Goal: Task Accomplishment & Management: Manage account settings

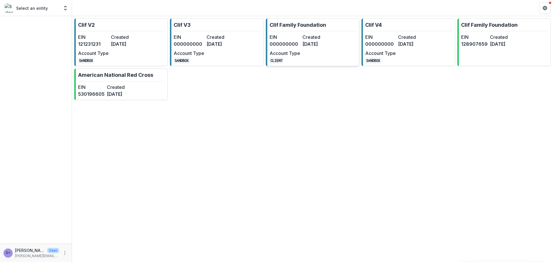
click at [296, 31] on link "Clif Family Foundation EIN 000000000 Created [DATE] Account Type CLIENT" at bounding box center [312, 42] width 93 height 48
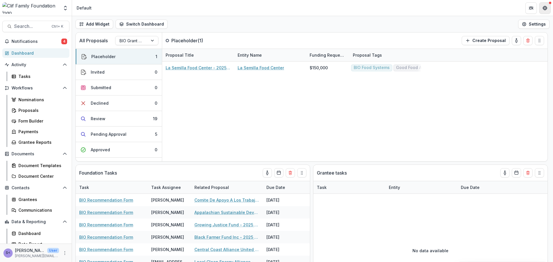
click at [549, 8] on button "Get Help" at bounding box center [545, 8] width 12 height 12
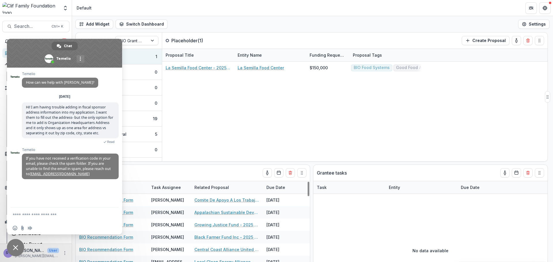
click at [259, 130] on div "La Semilla Food Center - 2025 - BIO Grant Application La Semilla Food Center $1…" at bounding box center [354, 112] width 385 height 100
click at [18, 247] on span "Close chat" at bounding box center [15, 247] width 17 height 17
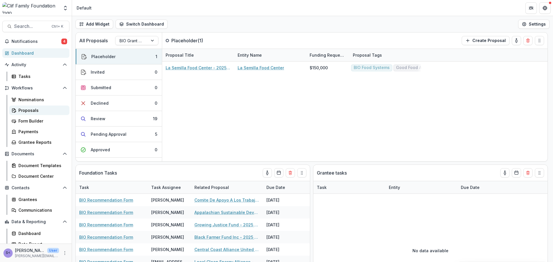
click at [31, 113] on div "Proposals" at bounding box center [41, 110] width 46 height 6
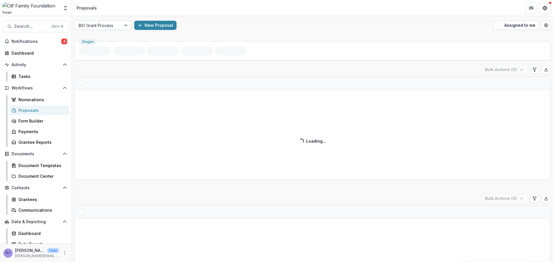
click at [120, 25] on div "BIO Grant Process" at bounding box center [98, 25] width 47 height 8
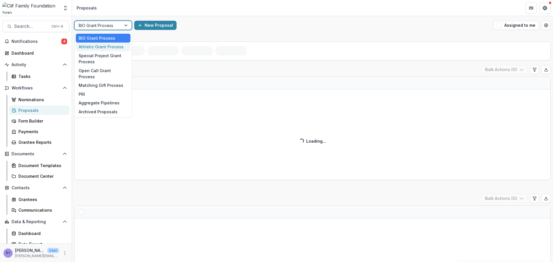
click at [113, 50] on div "Athletic Grant Process" at bounding box center [103, 47] width 55 height 9
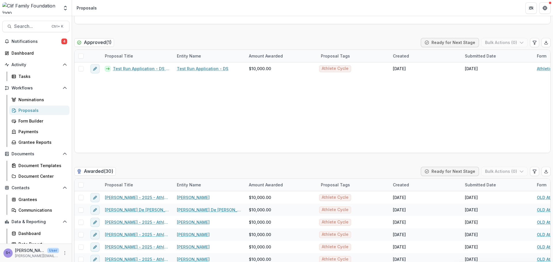
scroll to position [436, 0]
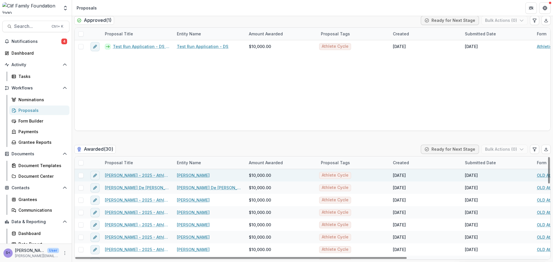
click at [134, 177] on link "[PERSON_NAME] - 2025 - Athletic Program Portal Questions" at bounding box center [137, 175] width 65 height 6
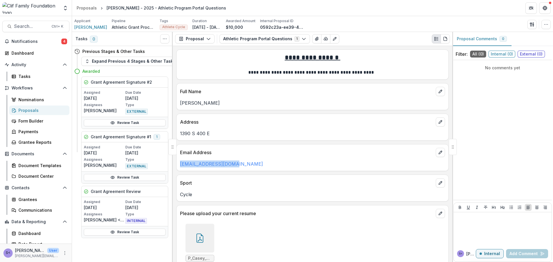
drag, startPoint x: 243, startPoint y: 168, endPoint x: 179, endPoint y: 163, distance: 63.8
click at [179, 163] on div "[EMAIL_ADDRESS][DOMAIN_NAME]" at bounding box center [313, 164] width 272 height 7
copy link "[EMAIL_ADDRESS][DOMAIN_NAME]"
click at [64, 253] on icon "More" at bounding box center [64, 253] width 5 height 5
click at [89, 240] on link "User Settings" at bounding box center [101, 241] width 62 height 10
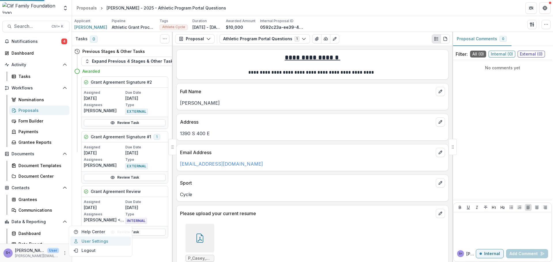
select select "****"
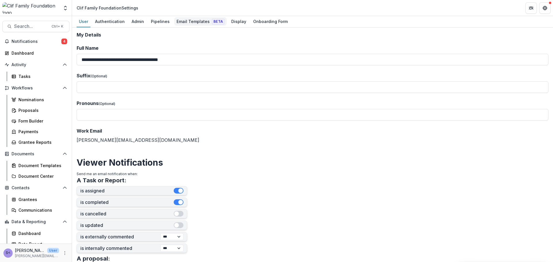
click at [203, 21] on div "Email Templates Beta" at bounding box center [200, 21] width 52 height 8
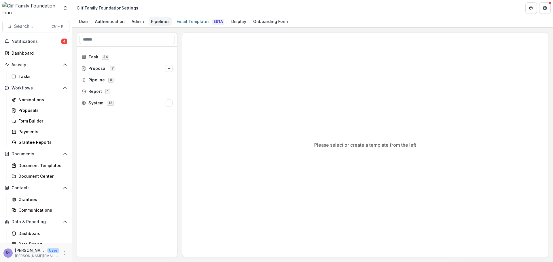
click at [156, 22] on div "Pipelines" at bounding box center [160, 21] width 23 height 8
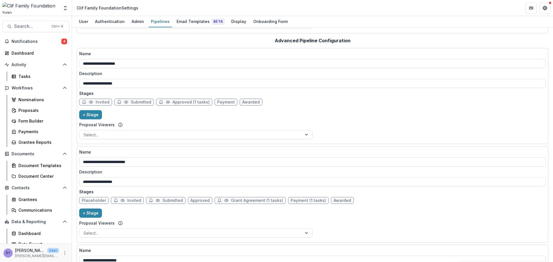
scroll to position [86, 0]
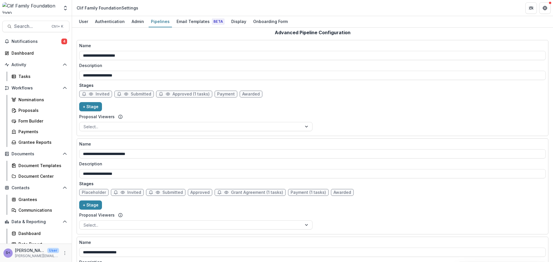
click at [90, 93] on icon at bounding box center [91, 94] width 5 height 5
click at [104, 95] on span "Invited" at bounding box center [103, 94] width 14 height 5
select select "*****"
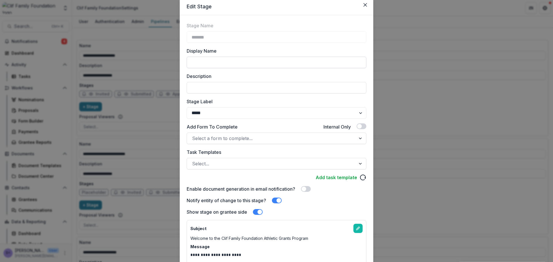
scroll to position [0, 0]
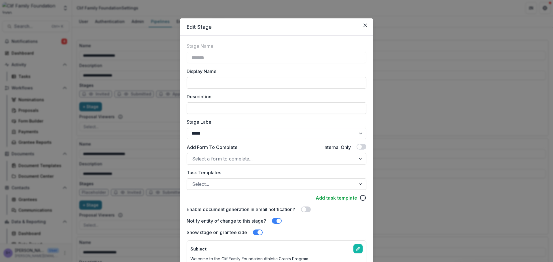
click at [344, 135] on select "******* ***** ********* ****** ******* ******** ******** ******* ********* ****…" at bounding box center [277, 134] width 180 height 12
click at [365, 23] on button "Close" at bounding box center [365, 25] width 9 height 9
